Goal: Communication & Community: Answer question/provide support

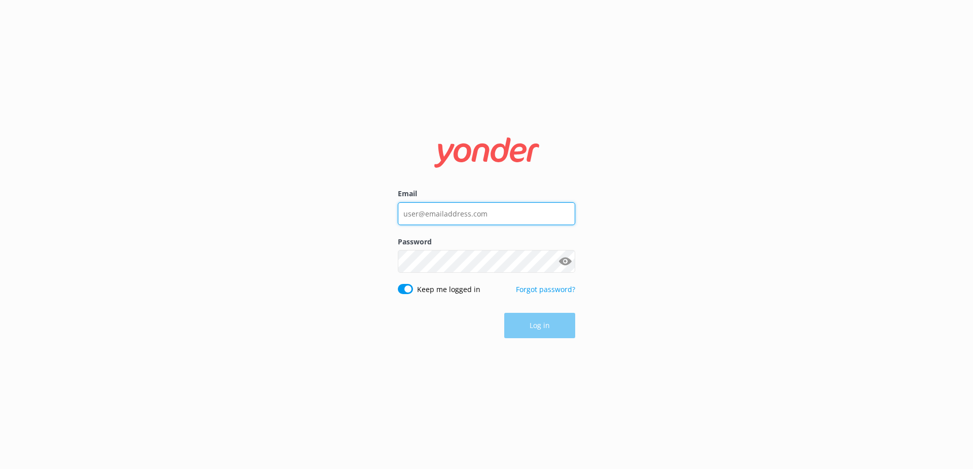
type input "cruisintikiscapecoral@gmail.com"
click at [551, 337] on div "Log in" at bounding box center [486, 325] width 177 height 25
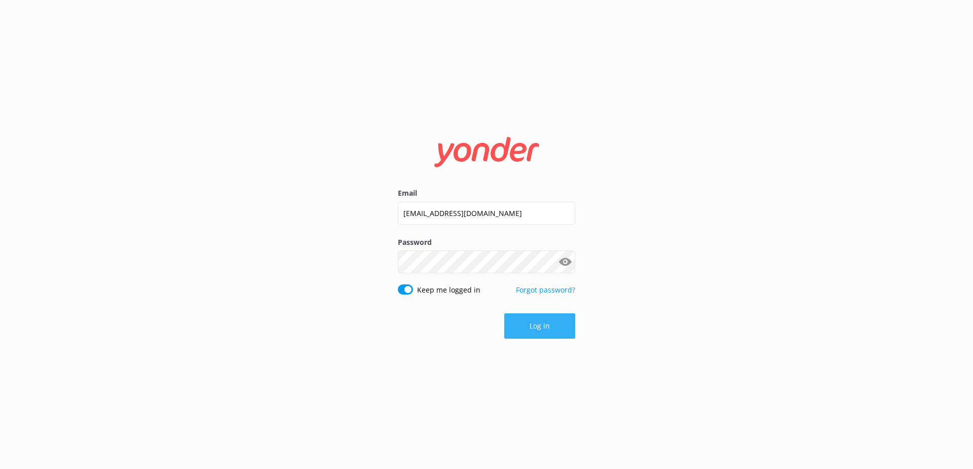
click at [548, 334] on button "Log in" at bounding box center [539, 325] width 71 height 25
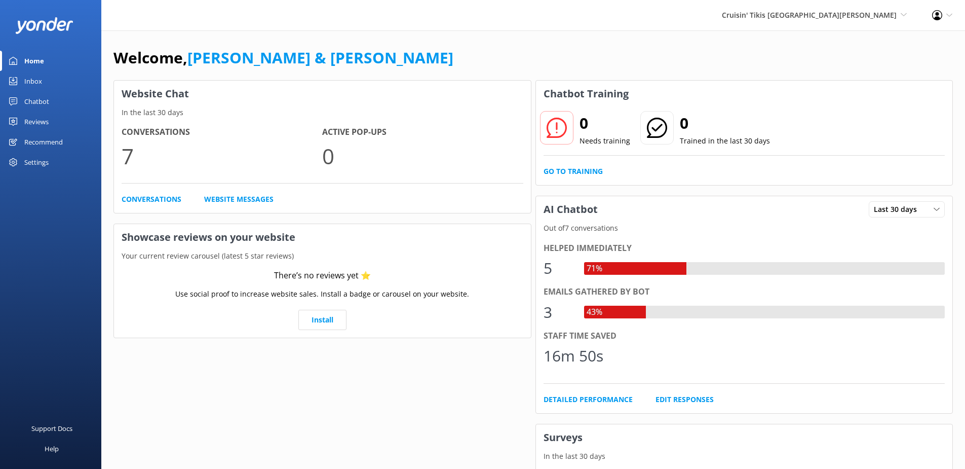
click at [48, 82] on link "Inbox" at bounding box center [50, 81] width 101 height 20
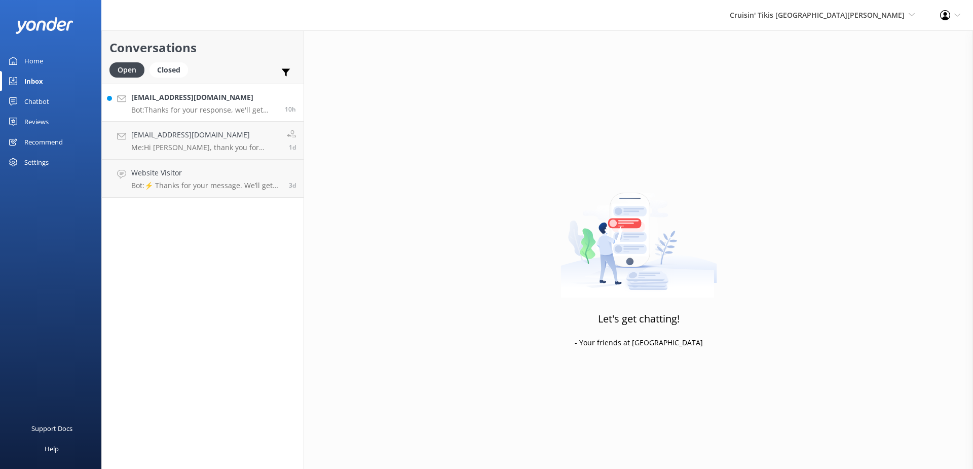
click at [185, 99] on h4 "catpowers444@gmail.com" at bounding box center [204, 97] width 146 height 11
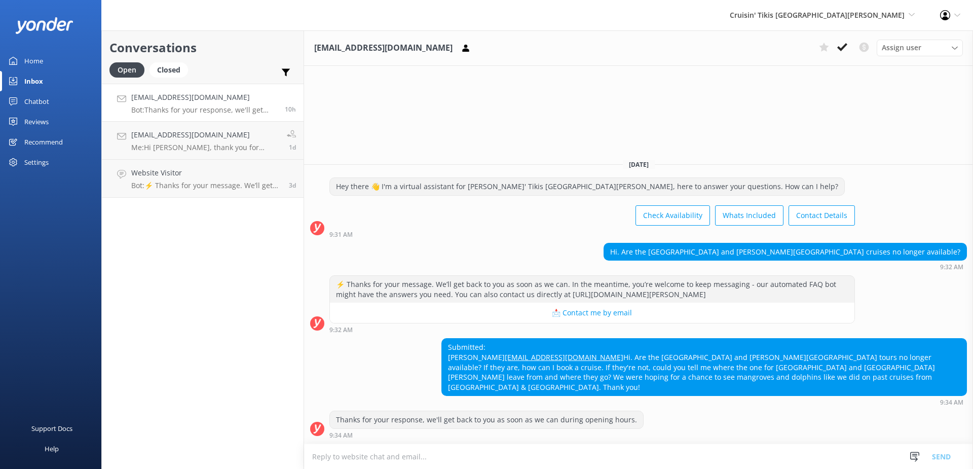
click at [682, 459] on textarea at bounding box center [638, 456] width 669 height 25
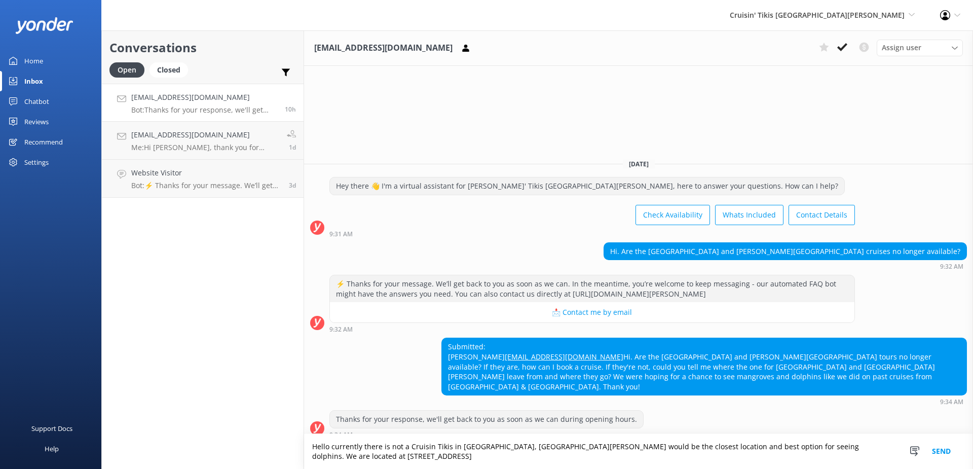
click at [822, 457] on textarea "Hello currently there is not a Cruisin Tikis in Naples, Fort Myers Beach would …" at bounding box center [638, 451] width 669 height 35
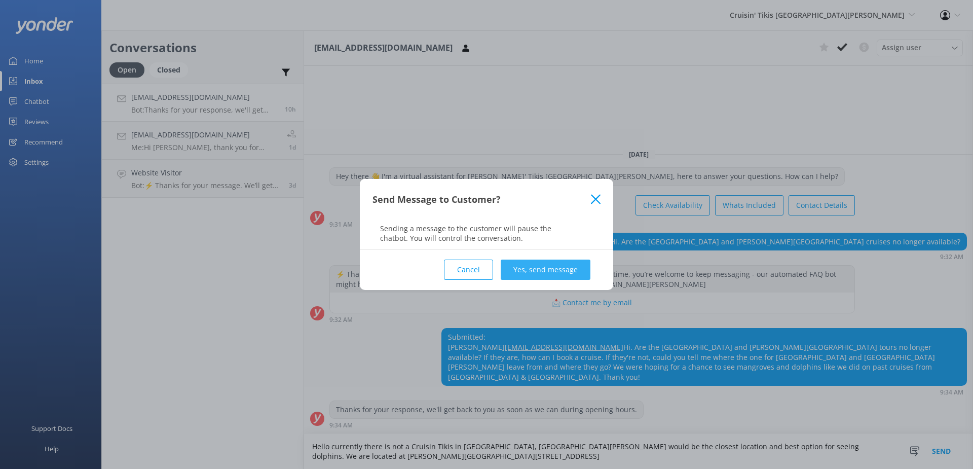
type textarea "Hello currently there is not a Cruisin Tikis in Naples, Fort Myers Beach would …"
click at [534, 275] on button "Yes, send message" at bounding box center [546, 269] width 90 height 20
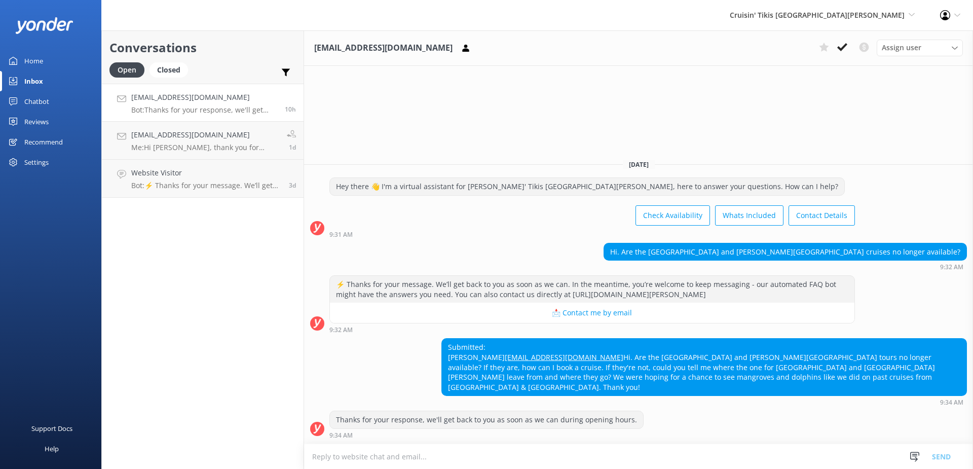
scroll to position [1, 0]
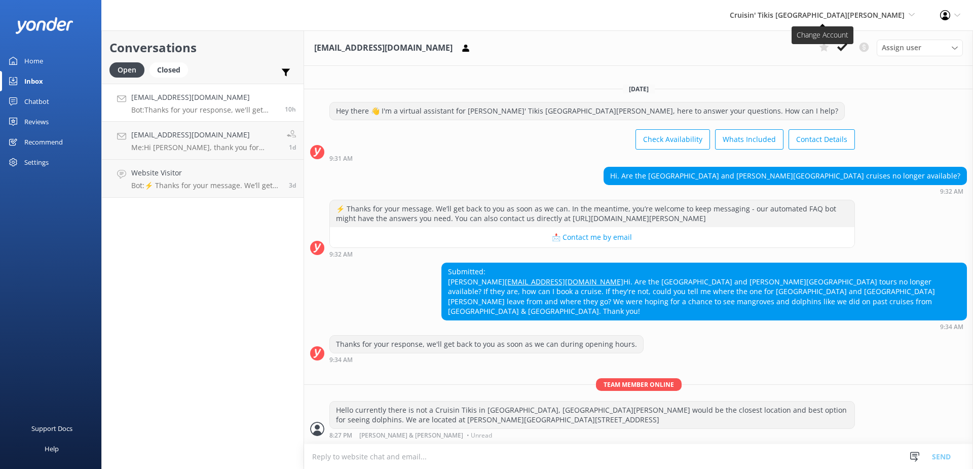
click at [833, 10] on span "Cruisin' Tikis [GEOGRAPHIC_DATA][PERSON_NAME]" at bounding box center [816, 15] width 175 height 10
click at [854, 46] on link "Cruisin' Tikis [GEOGRAPHIC_DATA]" at bounding box center [876, 47] width 101 height 33
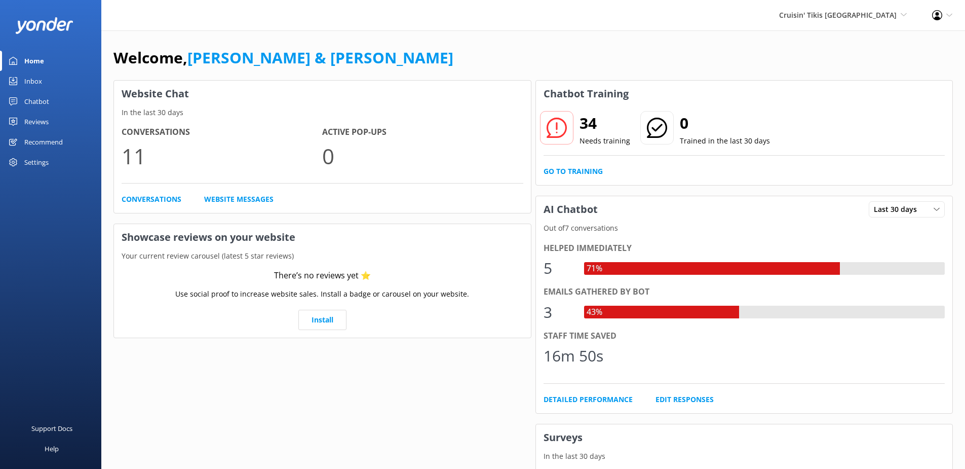
click at [55, 83] on link "Inbox" at bounding box center [50, 81] width 101 height 20
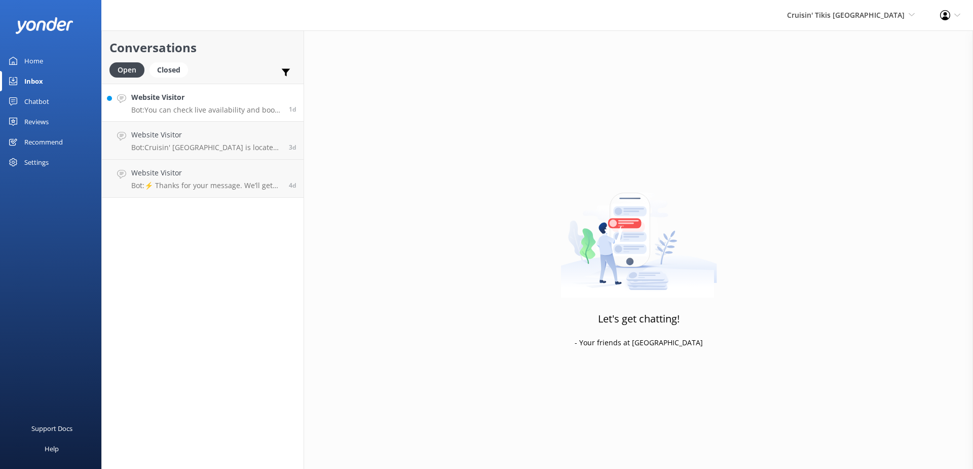
click at [176, 93] on h4 "Website Visitor" at bounding box center [206, 97] width 150 height 11
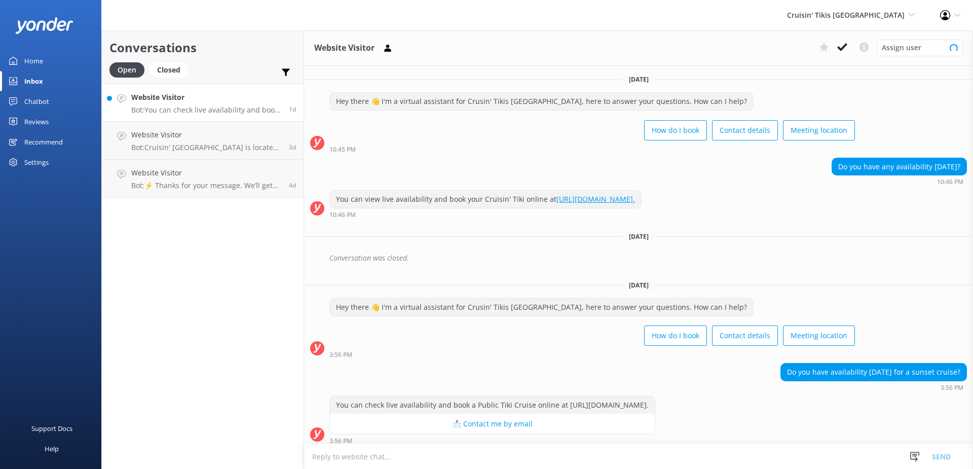
scroll to position [15, 0]
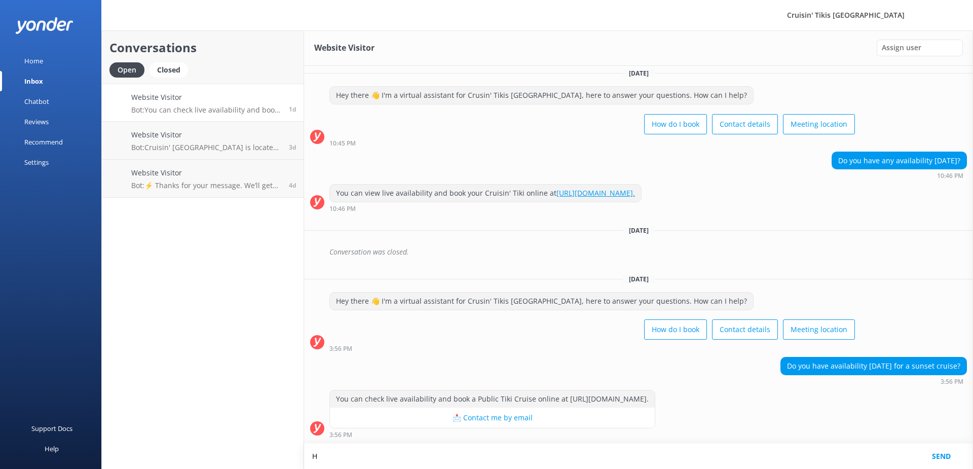
scroll to position [16, 0]
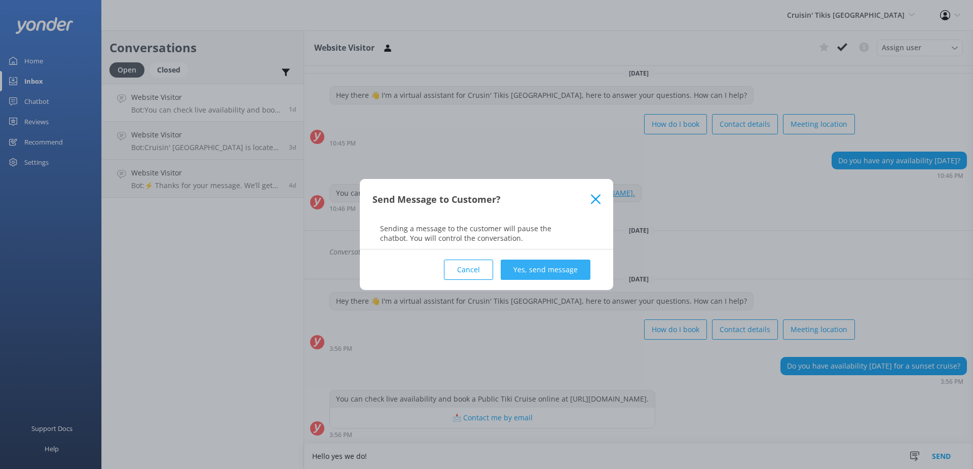
type textarea "Hello yes we do!"
click at [567, 269] on button "Yes, send message" at bounding box center [546, 269] width 90 height 20
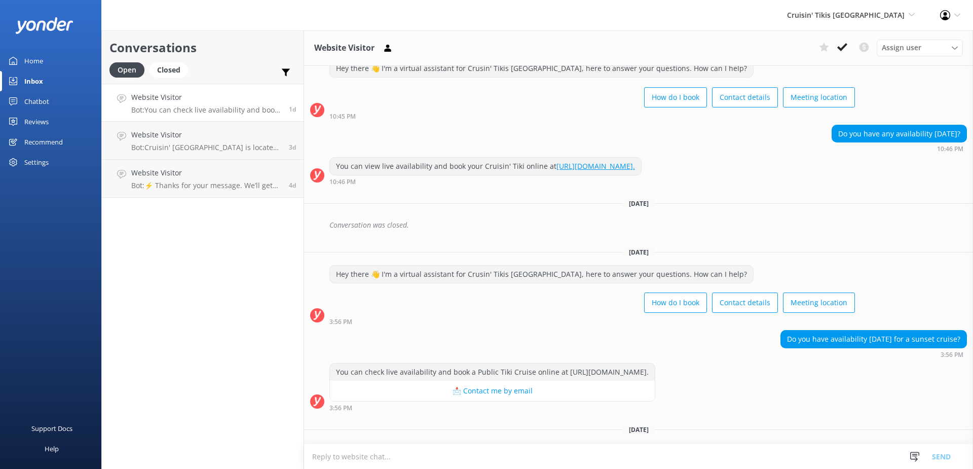
scroll to position [100, 0]
